Goal: Contribute content: Add original content to the website for others to see

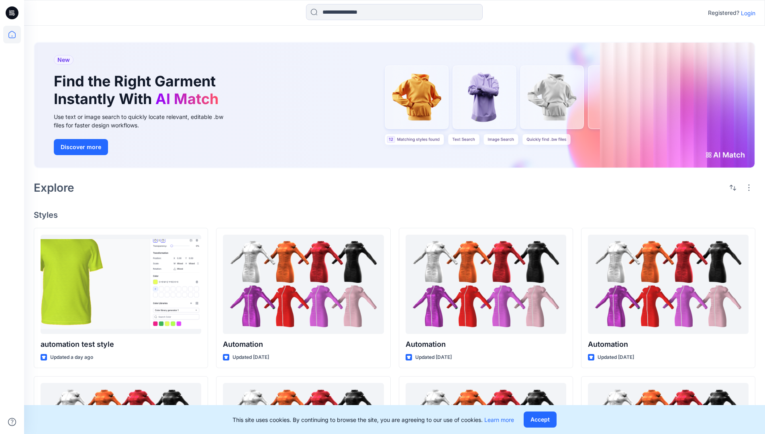
click at [746, 13] on p "Login" at bounding box center [748, 13] width 14 height 8
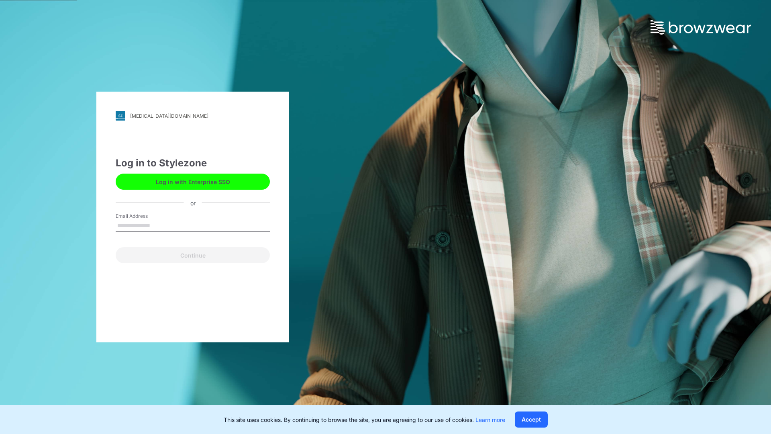
click at [159, 225] on input "Email Address" at bounding box center [193, 226] width 154 height 12
type input "**********"
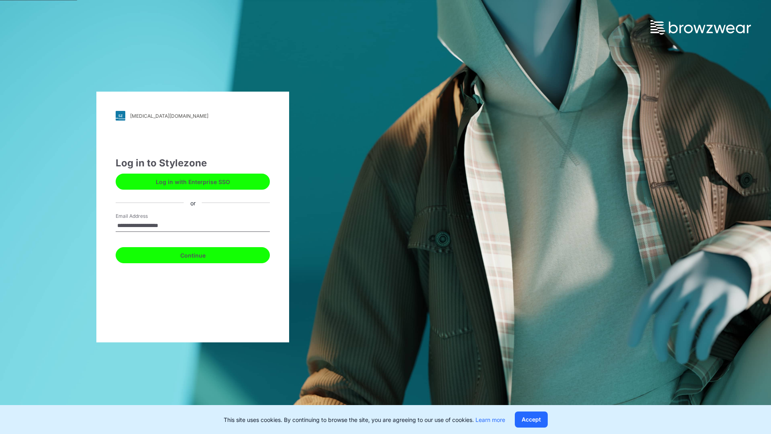
click at [202, 254] on button "Continue" at bounding box center [193, 255] width 154 height 16
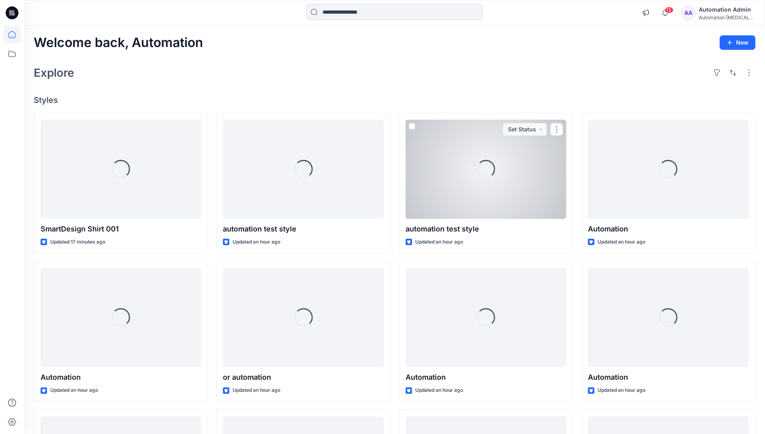
click at [15, 35] on icon at bounding box center [11, 34] width 7 height 7
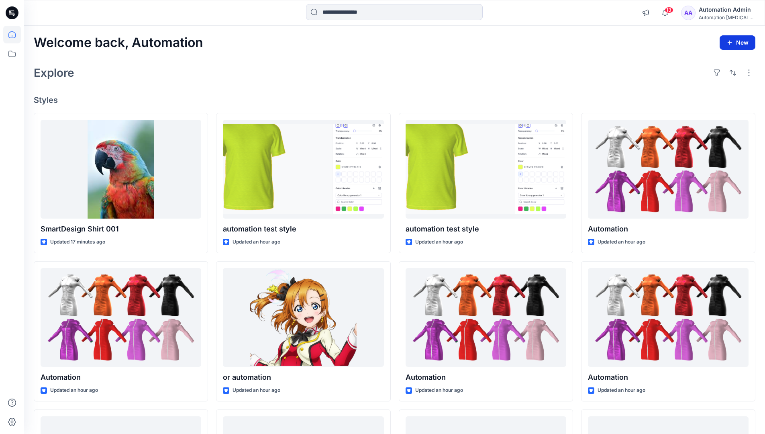
click at [741, 41] on button "New" at bounding box center [737, 42] width 36 height 14
click at [707, 60] on p "New Style" at bounding box center [712, 63] width 27 height 10
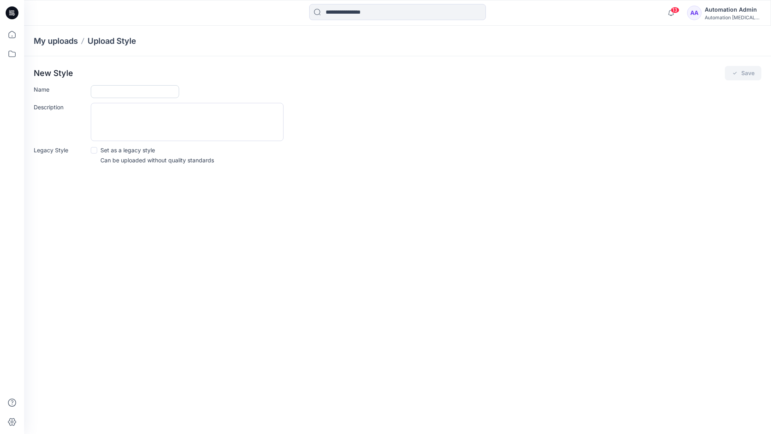
click at [112, 93] on input "Name" at bounding box center [135, 91] width 88 height 13
type input "**********"
click at [94, 149] on span at bounding box center [94, 150] width 6 height 6
click at [742, 73] on button "Save" at bounding box center [743, 73] width 37 height 14
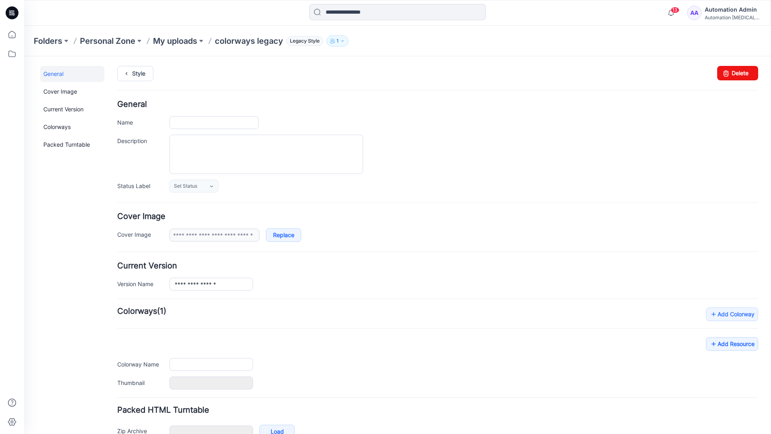
type input "**********"
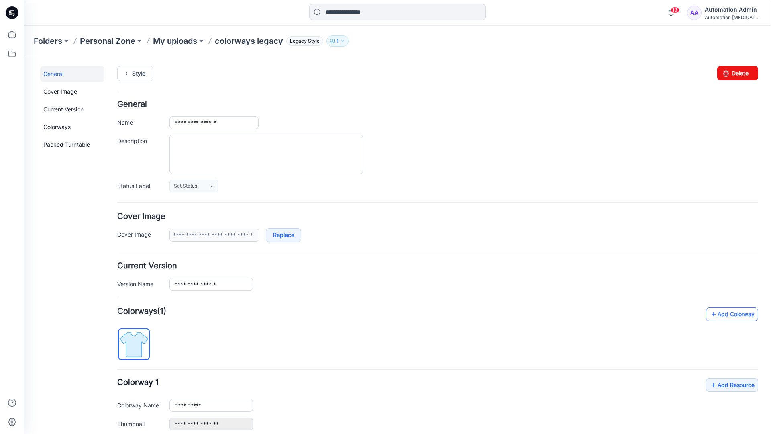
click at [720, 317] on link "Add Colorway" at bounding box center [732, 314] width 52 height 14
click at [719, 314] on link "Add Colorway" at bounding box center [732, 314] width 52 height 14
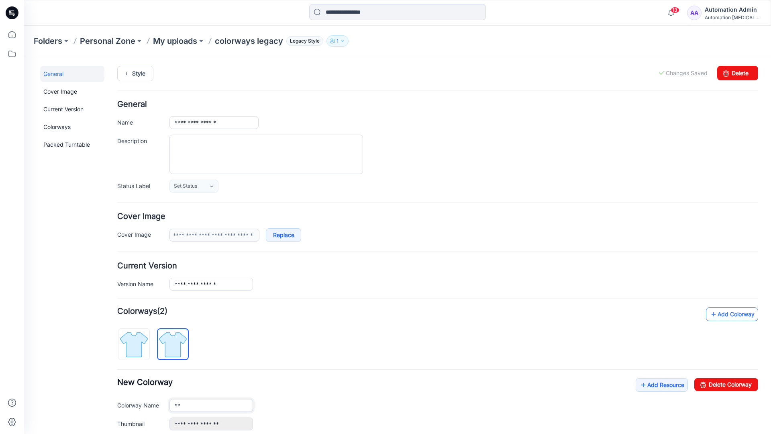
type input "*"
click at [179, 343] on img at bounding box center [173, 344] width 30 height 30
click at [200, 406] on input "**********" at bounding box center [211, 405] width 84 height 13
click at [211, 404] on input "**********" at bounding box center [211, 405] width 84 height 13
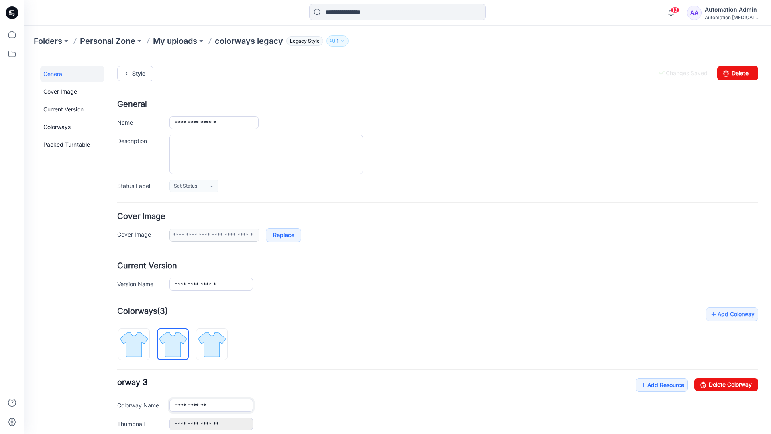
click at [211, 404] on input "**********" at bounding box center [211, 405] width 84 height 13
type input "*"
click at [142, 338] on img at bounding box center [134, 344] width 30 height 30
click at [657, 386] on link "Add Resource" at bounding box center [662, 385] width 52 height 14
type input "**********"
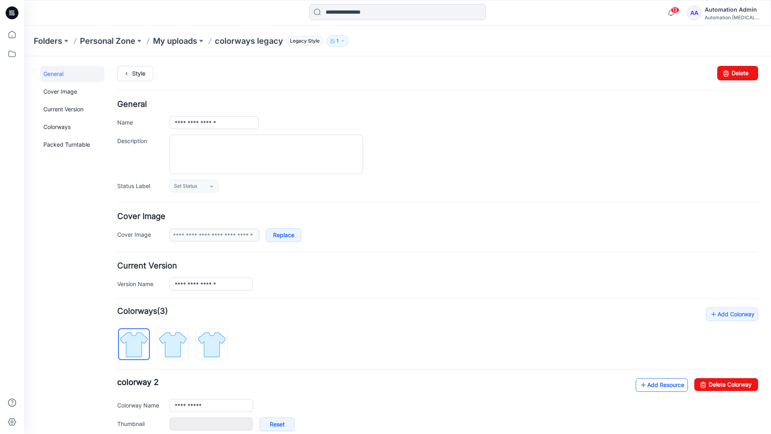
type input "**********"
click at [161, 424] on link at bounding box center [161, 423] width 6 height 6
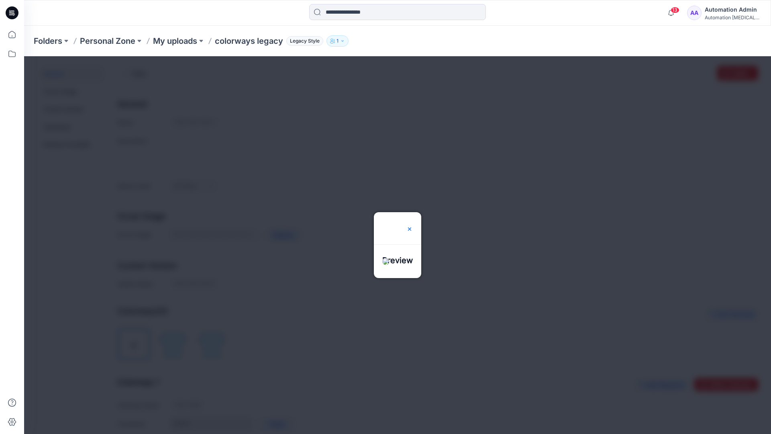
click at [413, 226] on img at bounding box center [409, 229] width 6 height 6
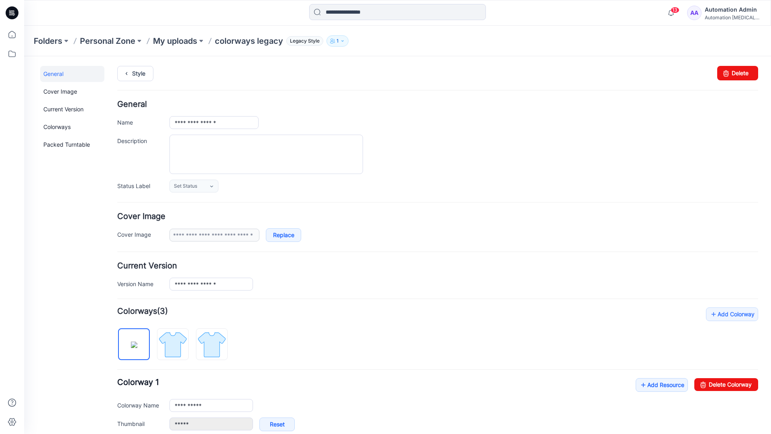
scroll to position [137, 0]
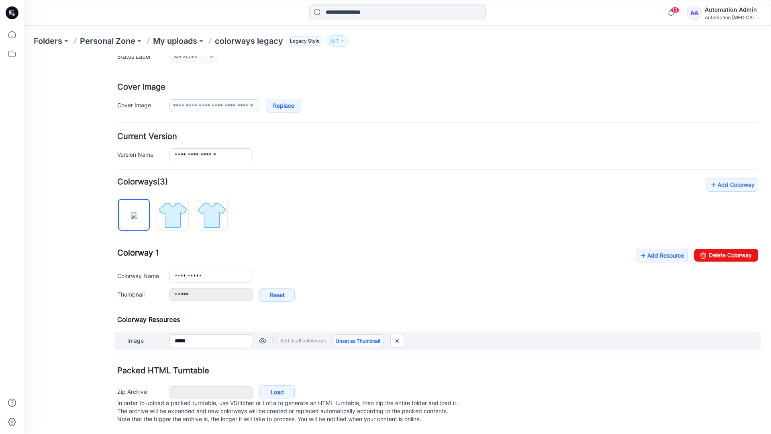
click at [355, 334] on link "Unset as Thumbnail" at bounding box center [358, 341] width 52 height 14
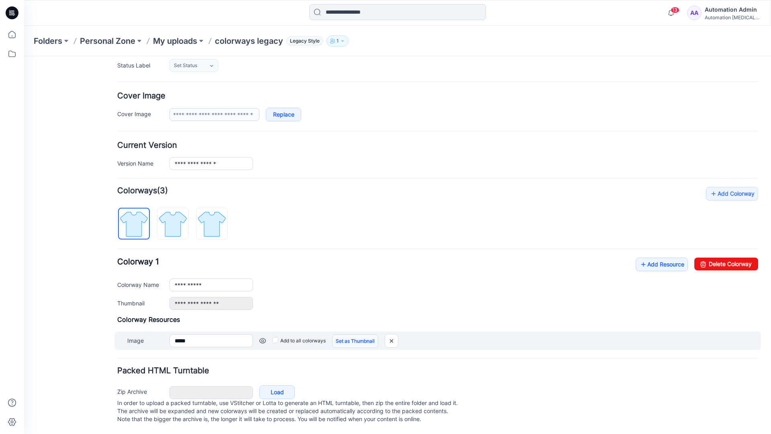
click at [343, 334] on link "Set as Thumbnail" at bounding box center [355, 341] width 46 height 14
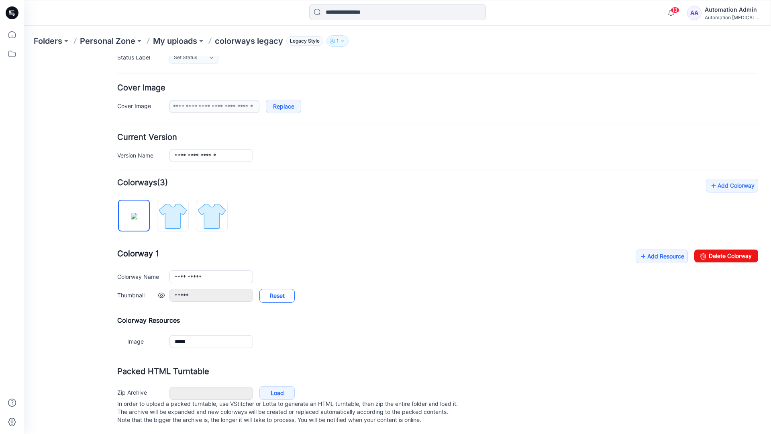
click at [277, 296] on link "Reset" at bounding box center [276, 296] width 35 height 14
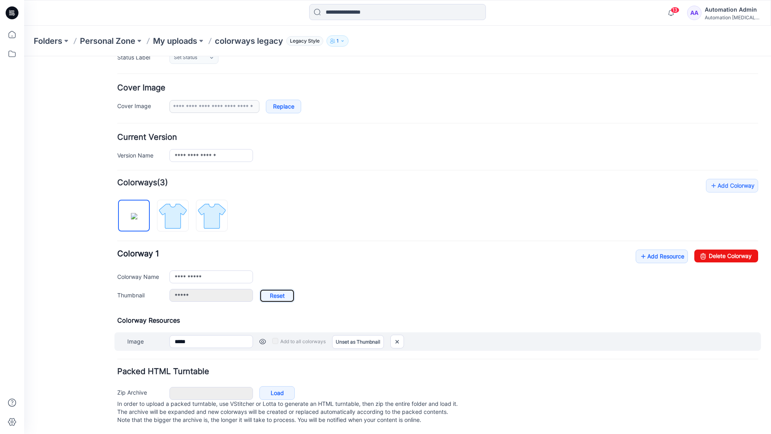
type input "**********"
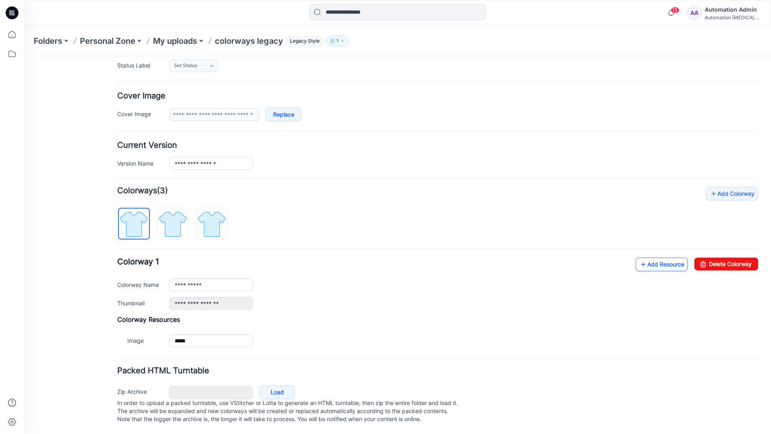
click at [656, 257] on link "Add Resource" at bounding box center [662, 264] width 52 height 14
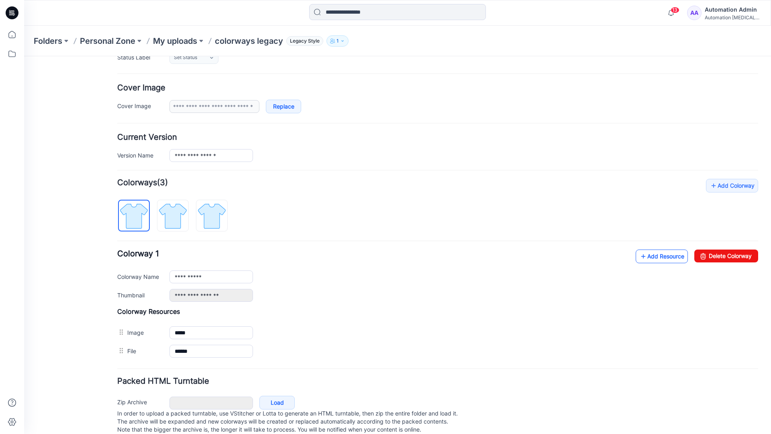
click at [660, 256] on link "Add Resource" at bounding box center [662, 256] width 52 height 14
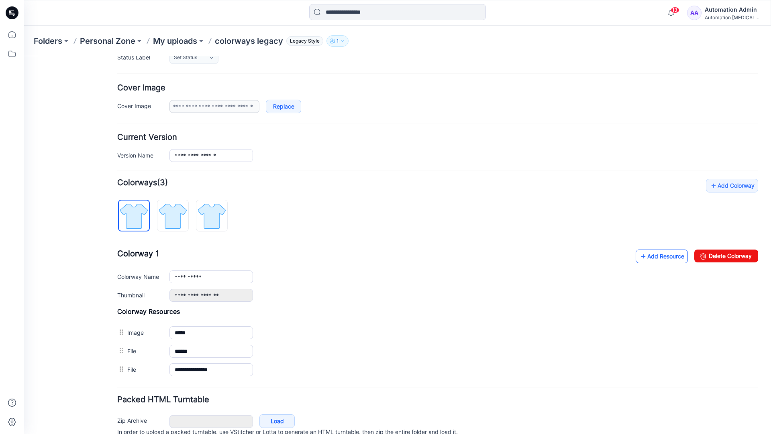
click at [649, 256] on link "Add Resource" at bounding box center [662, 256] width 52 height 14
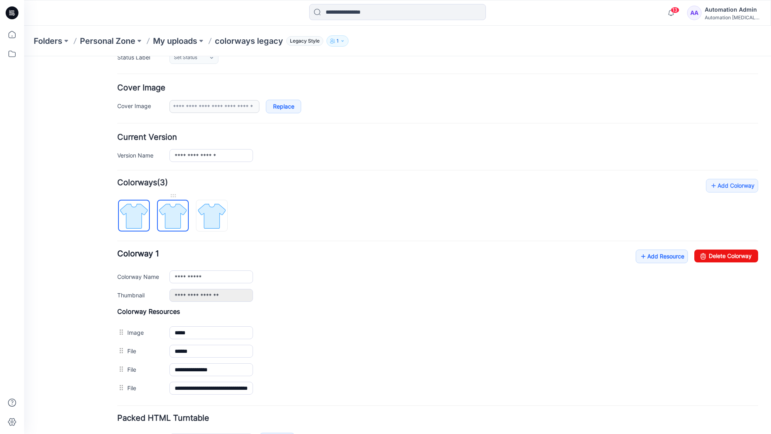
click at [180, 223] on img at bounding box center [173, 216] width 30 height 30
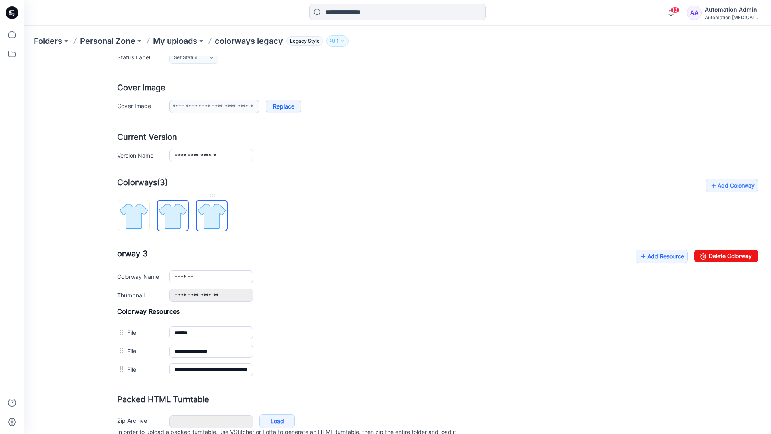
click at [221, 224] on img at bounding box center [212, 216] width 30 height 30
click at [181, 223] on img at bounding box center [173, 216] width 30 height 30
click at [145, 224] on img at bounding box center [134, 216] width 30 height 30
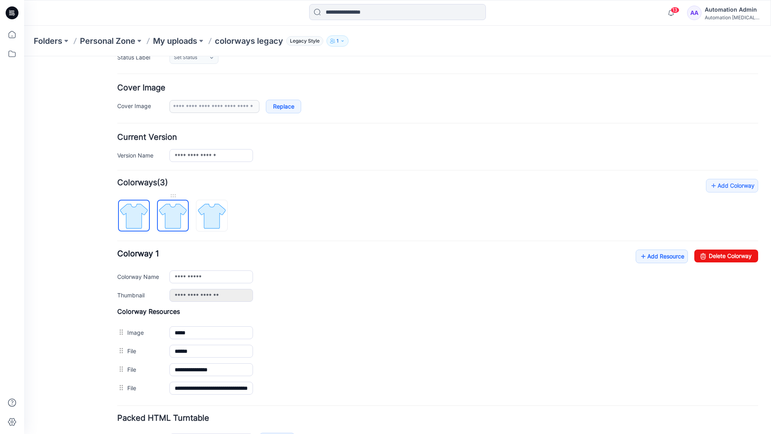
click at [169, 215] on img at bounding box center [173, 216] width 30 height 30
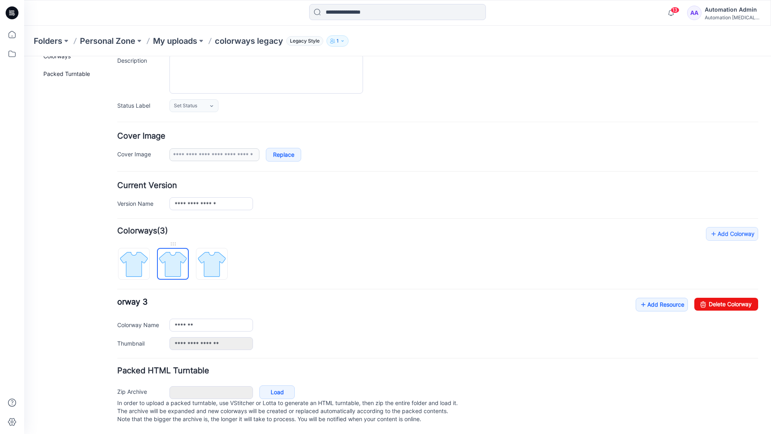
scroll to position [88, 0]
click at [212, 256] on img at bounding box center [212, 264] width 30 height 30
click at [170, 255] on img at bounding box center [173, 264] width 30 height 30
click at [208, 255] on img at bounding box center [212, 264] width 30 height 30
click at [173, 258] on img at bounding box center [173, 264] width 30 height 30
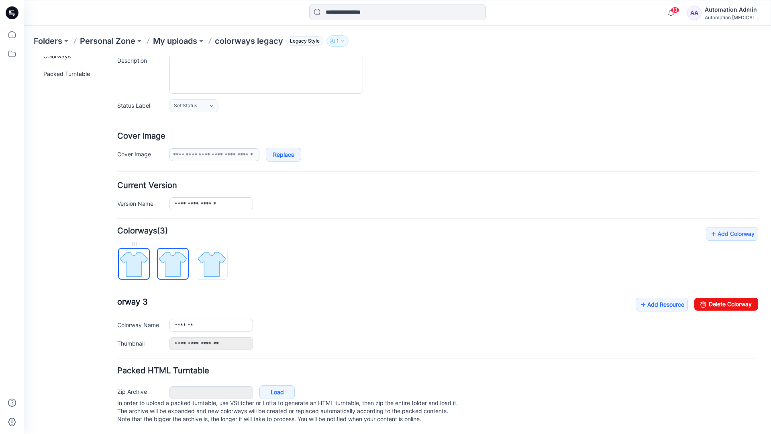
click at [139, 260] on img at bounding box center [134, 264] width 30 height 30
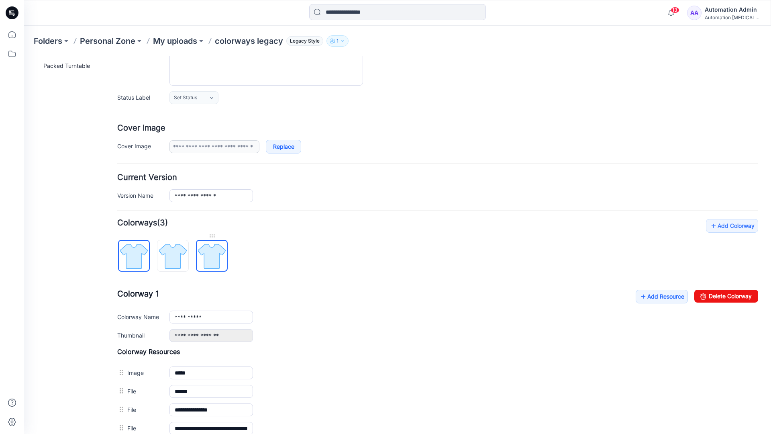
click at [210, 256] on img at bounding box center [212, 256] width 30 height 30
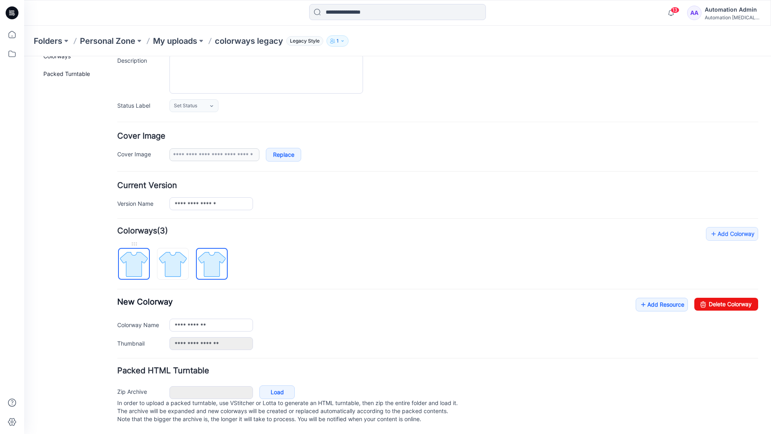
click at [142, 256] on img at bounding box center [134, 264] width 30 height 30
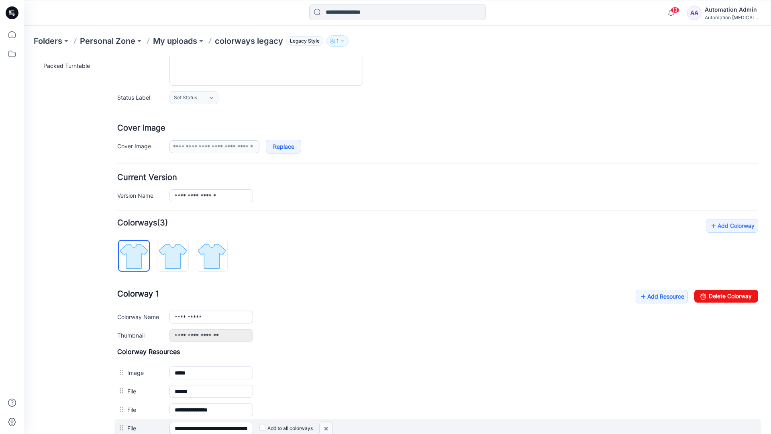
click at [328, 428] on img at bounding box center [326, 428] width 13 height 13
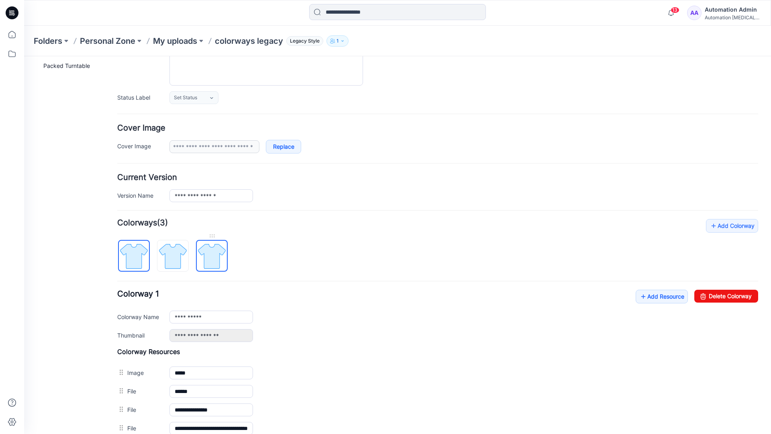
click at [211, 258] on img at bounding box center [212, 256] width 30 height 30
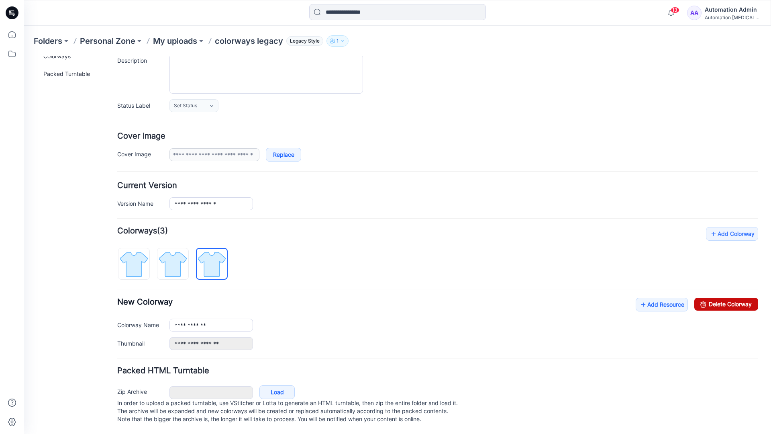
click at [709, 298] on link "Delete Colorway" at bounding box center [726, 304] width 64 height 13
click at [185, 252] on img at bounding box center [173, 264] width 30 height 30
click at [733, 298] on link "Delete Colorway" at bounding box center [726, 304] width 64 height 13
type input "**********"
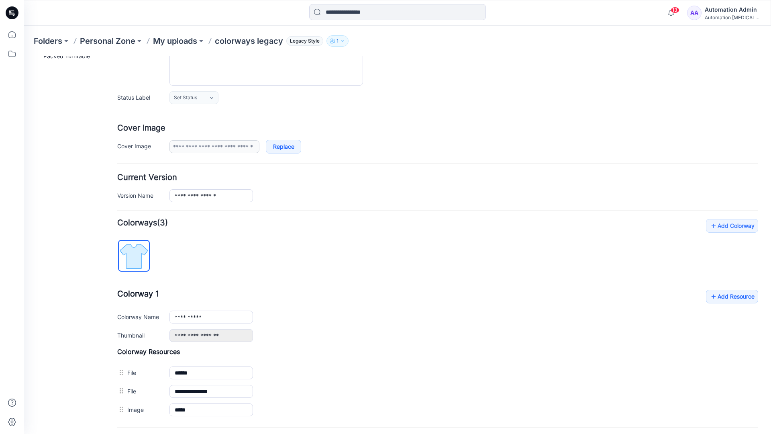
scroll to position [0, 0]
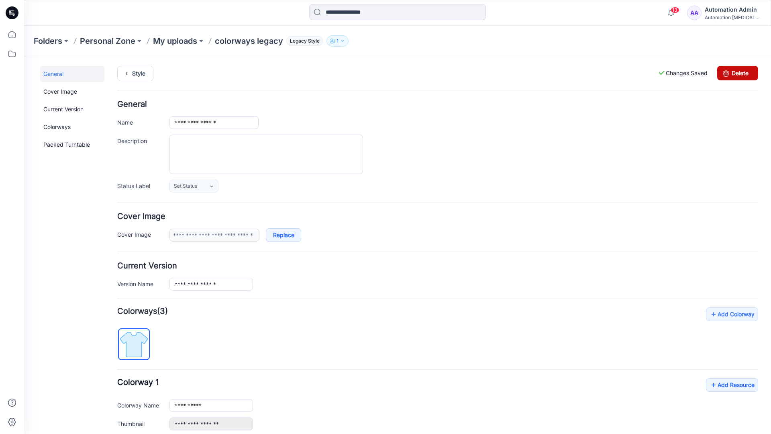
click at [738, 73] on link "Delete" at bounding box center [737, 73] width 41 height 14
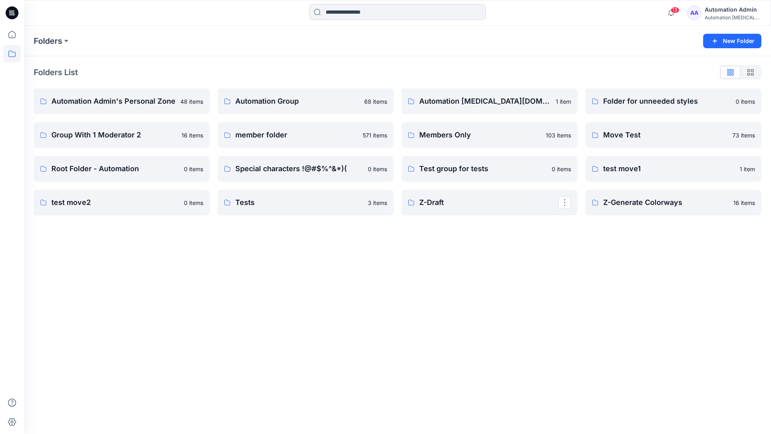
click at [722, 12] on div "Automation Admin" at bounding box center [733, 10] width 56 height 10
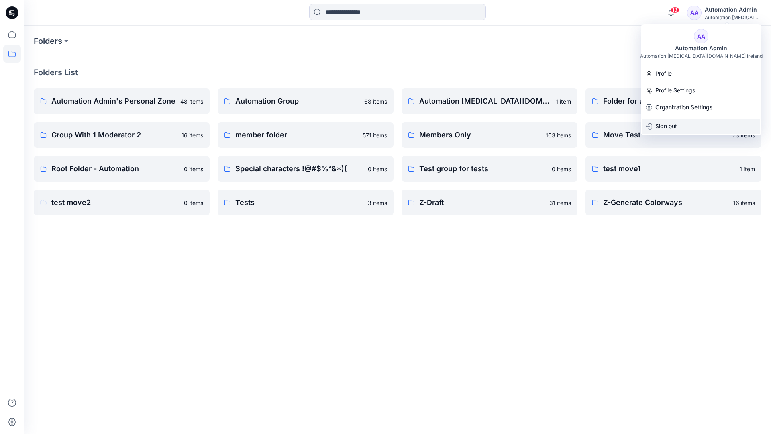
click at [669, 130] on p "Sign out" at bounding box center [666, 125] width 22 height 15
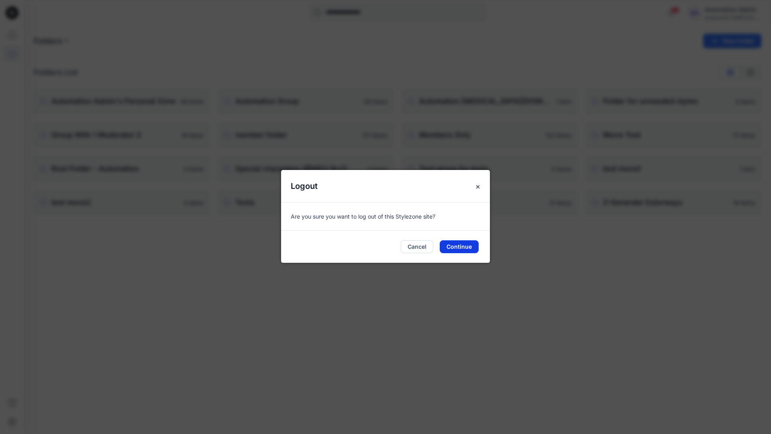
click at [467, 243] on button "Continue" at bounding box center [459, 246] width 39 height 13
